Goal: Task Accomplishment & Management: Use online tool/utility

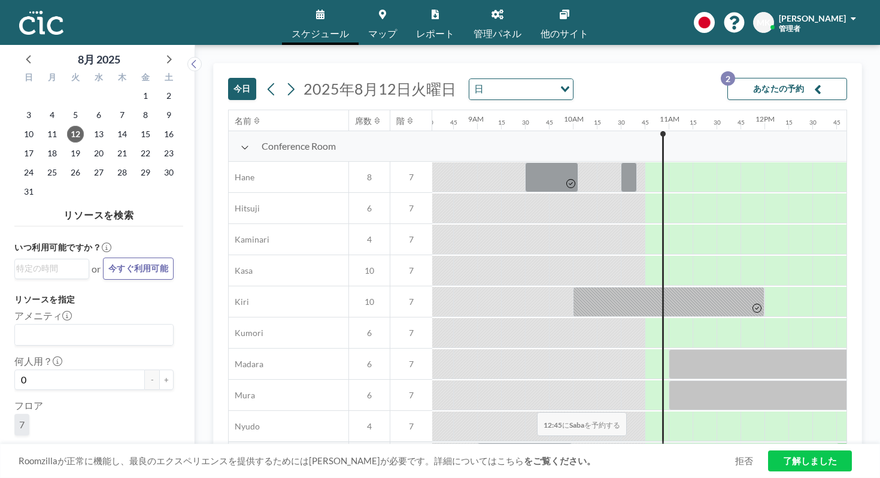
scroll to position [574, 817]
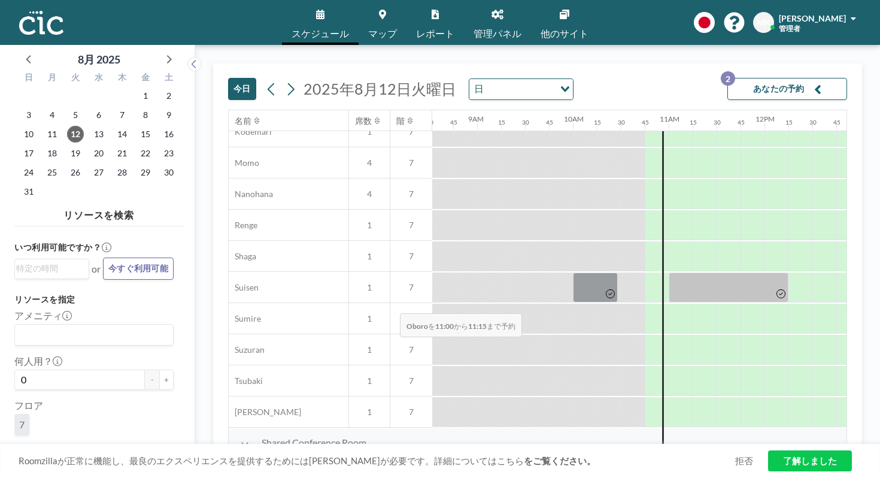
click at [669, 459] on div at bounding box center [681, 474] width 24 height 30
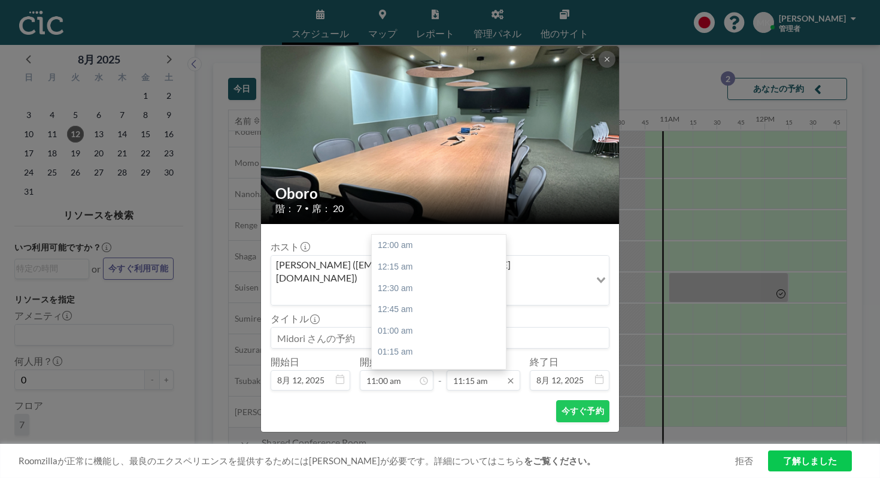
scroll to position [860, 0]
click at [467, 370] on input "11:15 am" at bounding box center [484, 380] width 74 height 20
click at [443, 398] on div "12:00 pm" at bounding box center [439, 409] width 134 height 22
type input "12:00 pm"
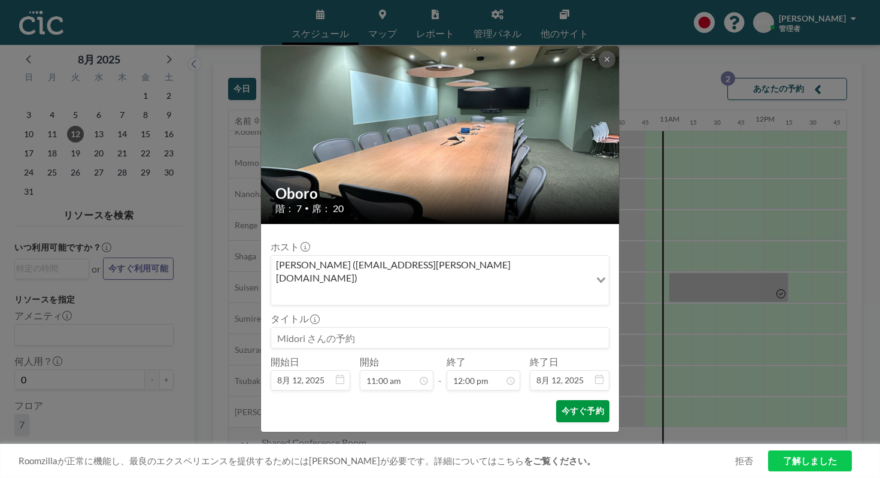
click at [558, 400] on button "今すぐ予約" at bounding box center [582, 411] width 53 height 22
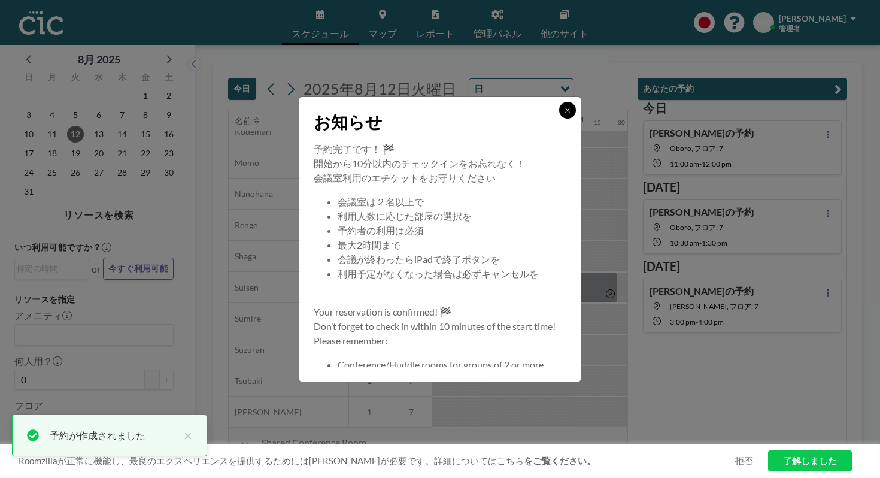
click at [564, 114] on icon at bounding box center [567, 110] width 7 height 7
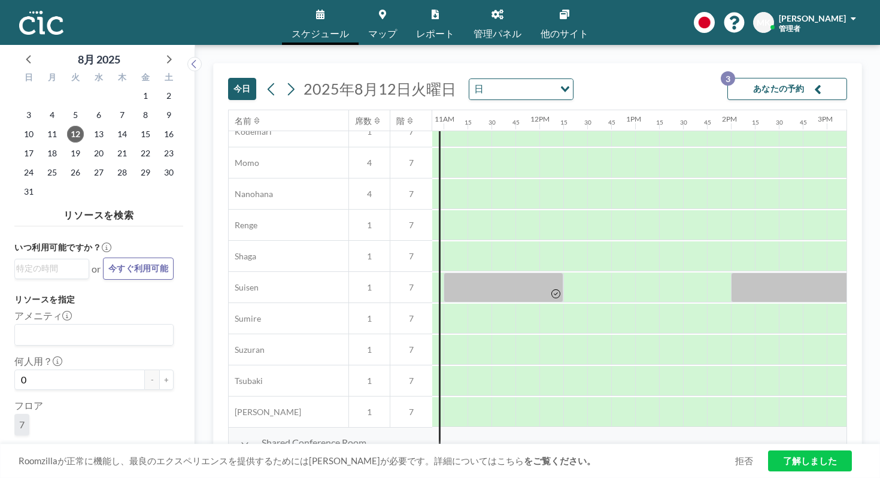
scroll to position [574, 1052]
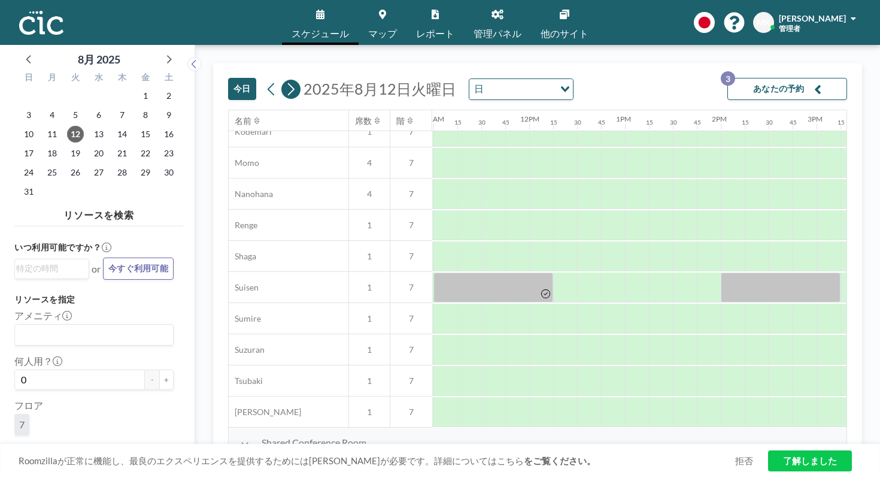
click at [281, 80] on button at bounding box center [290, 89] width 19 height 19
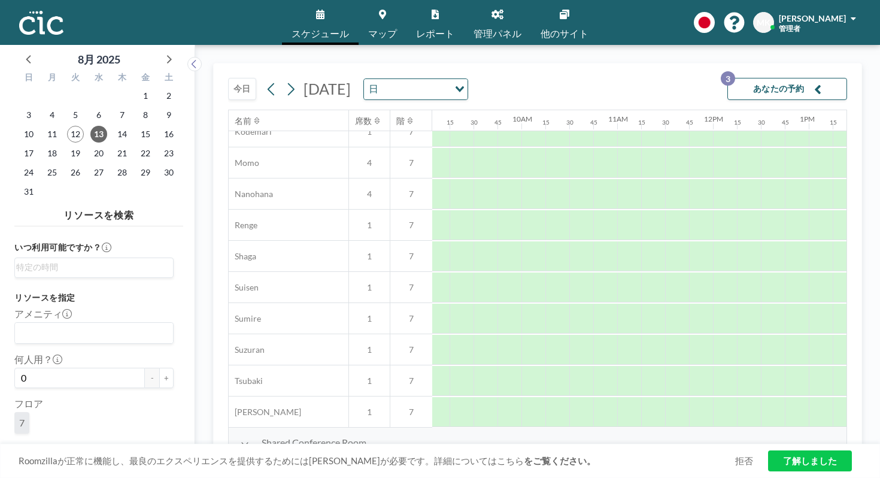
scroll to position [574, 899]
click at [262, 78] on div "[DATE] 日 Loading..." at bounding box center [365, 89] width 206 height 22
click at [285, 80] on icon at bounding box center [290, 89] width 11 height 18
click at [288, 83] on icon at bounding box center [291, 89] width 7 height 13
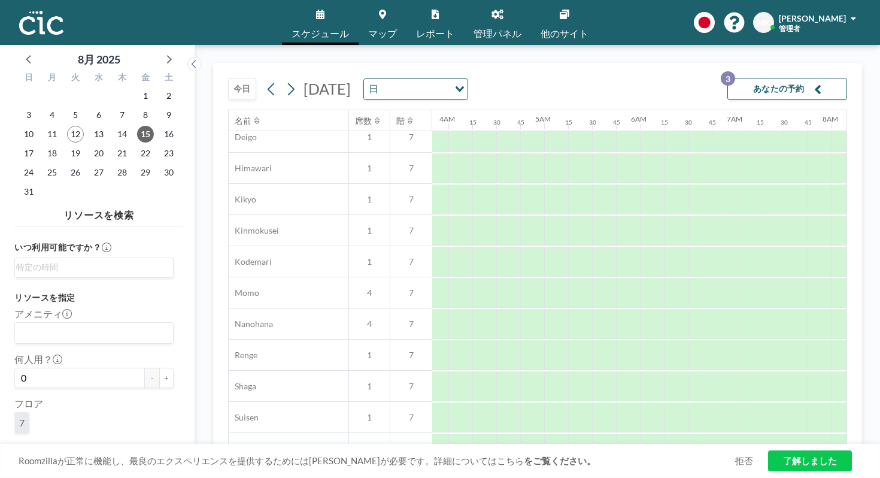
scroll to position [0, 367]
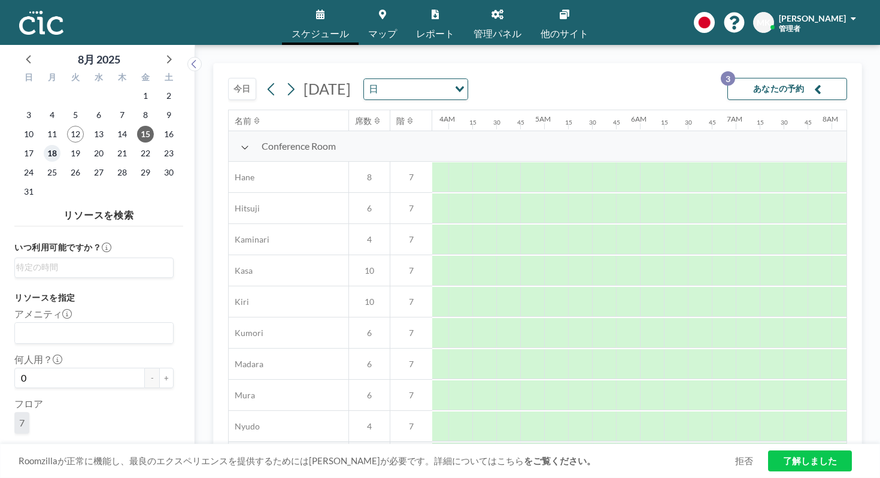
click at [44, 145] on span "18" at bounding box center [52, 153] width 17 height 17
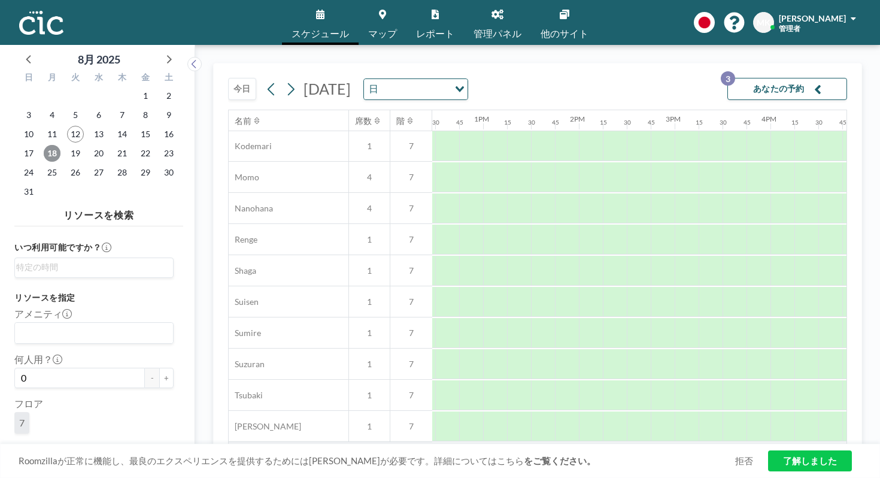
scroll to position [574, 1194]
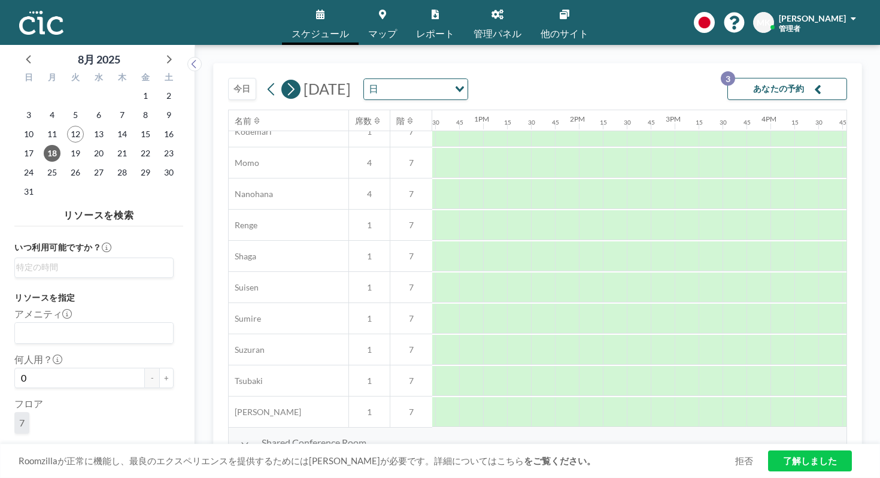
click at [281, 80] on button at bounding box center [290, 89] width 19 height 19
click at [285, 80] on icon at bounding box center [290, 89] width 11 height 18
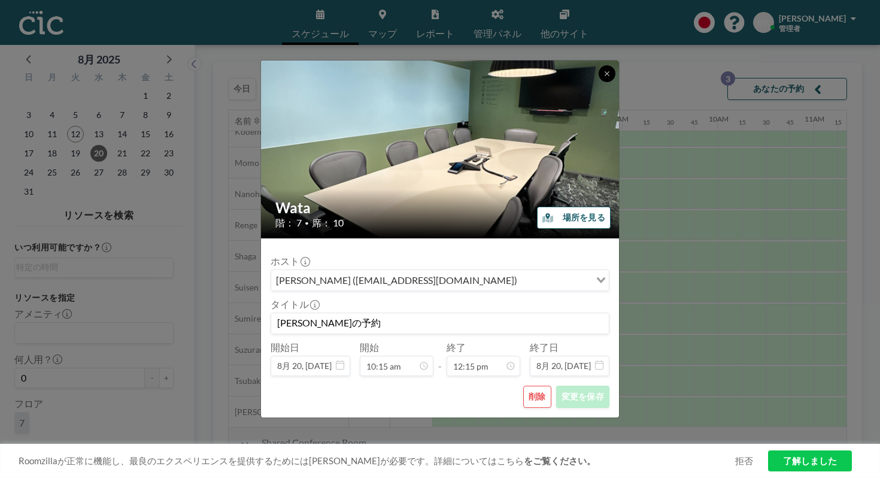
click at [599, 82] on button at bounding box center [607, 73] width 17 height 17
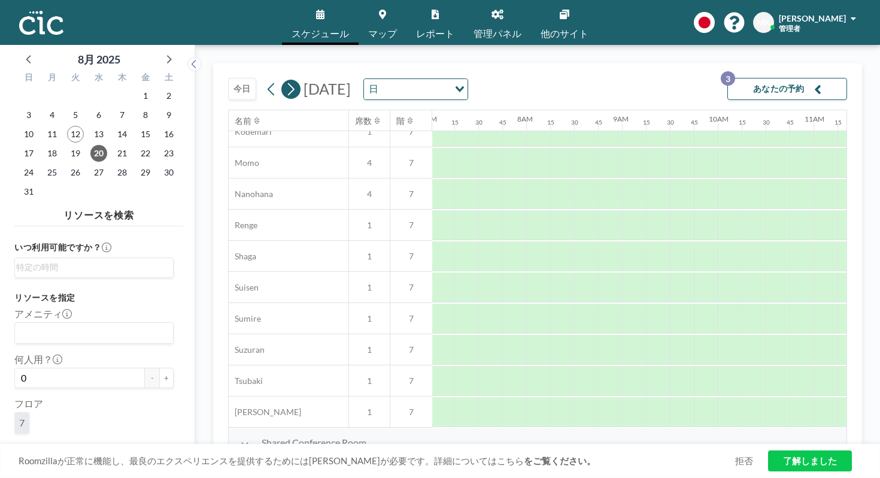
click at [285, 80] on icon at bounding box center [290, 89] width 11 height 18
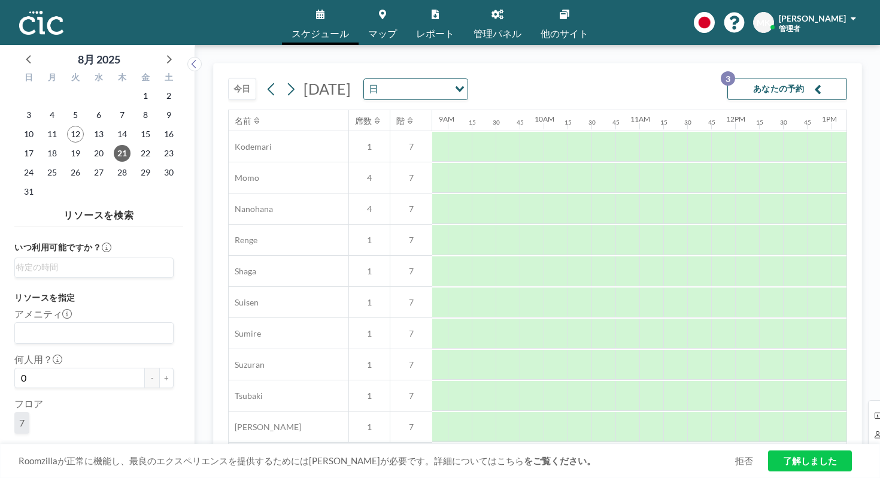
scroll to position [562, 846]
click at [288, 83] on icon at bounding box center [291, 89] width 7 height 13
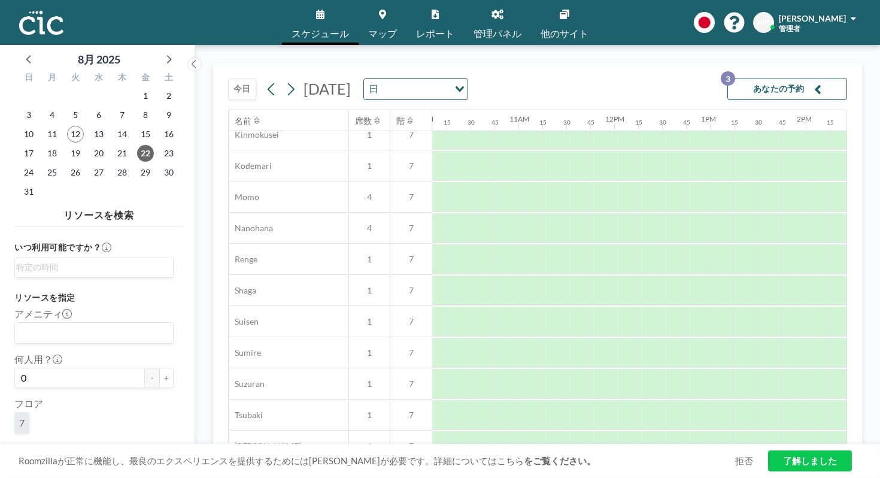
scroll to position [574, 967]
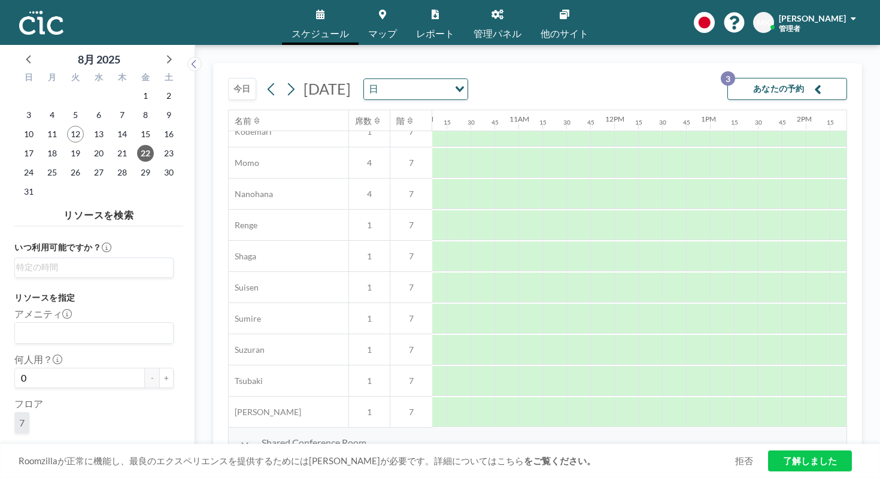
click at [228, 78] on button "今日" at bounding box center [242, 89] width 28 height 22
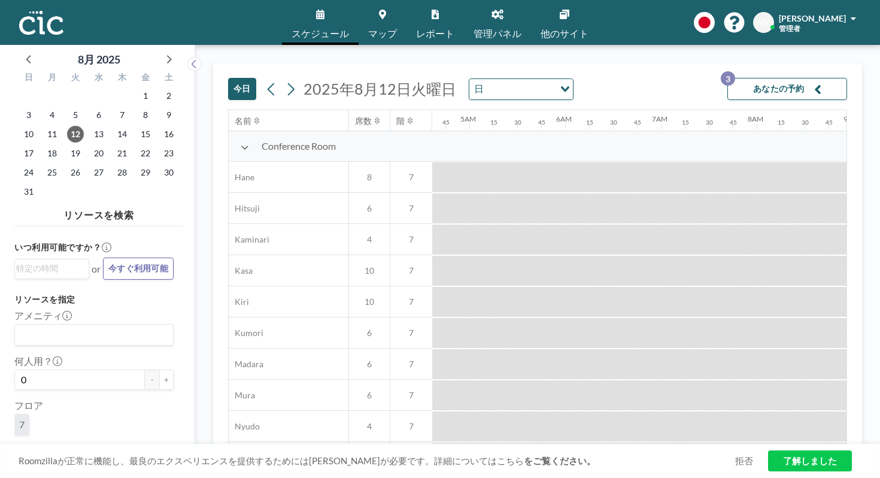
scroll to position [0, 627]
